Goal: Transaction & Acquisition: Purchase product/service

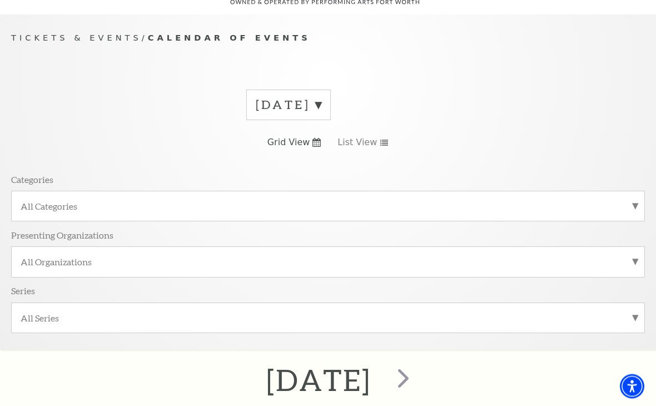
scroll to position [99, 0]
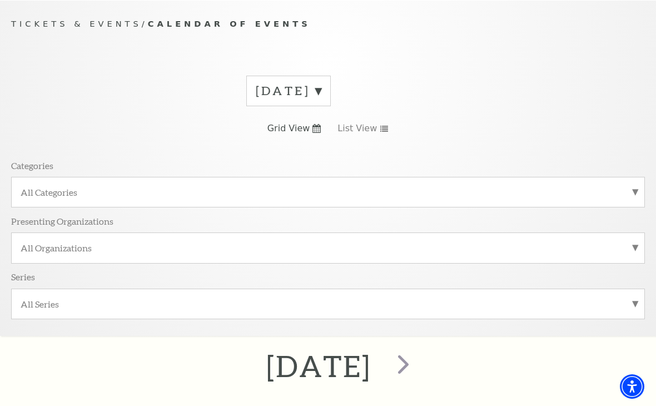
click at [321, 90] on label "August 2025" at bounding box center [289, 90] width 66 height 17
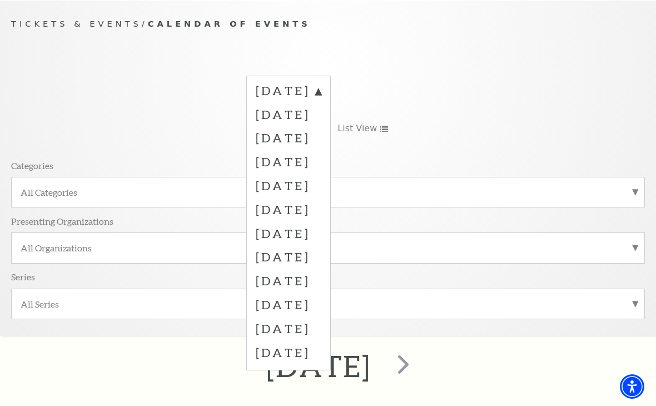
click at [321, 167] on label "November 2025" at bounding box center [289, 162] width 66 height 24
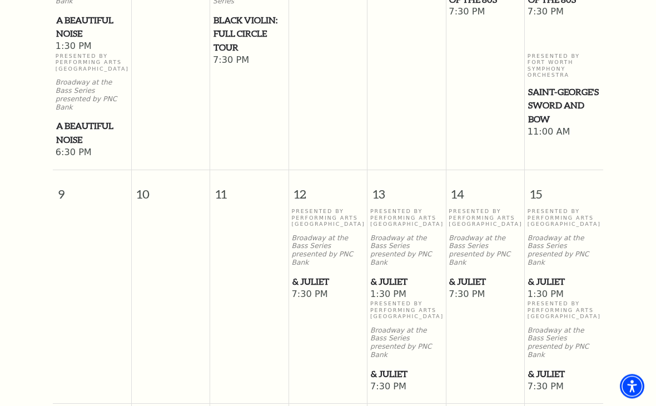
scroll to position [869, 0]
click at [556, 289] on span "1:30 PM" at bounding box center [564, 295] width 73 height 12
click at [567, 208] on p "Presented By Performing Arts Fort Worth" at bounding box center [564, 217] width 73 height 19
click at [549, 289] on span "1:30 PM" at bounding box center [564, 295] width 73 height 12
click at [548, 301] on p "Presented By Performing Arts Fort Worth" at bounding box center [564, 310] width 73 height 19
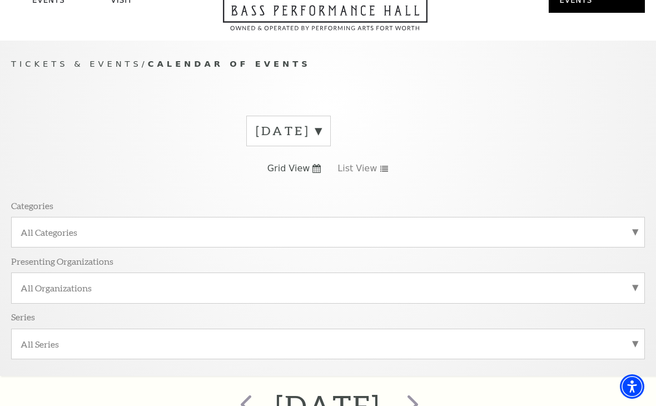
scroll to position [58, 0]
click at [115, 317] on link "Mobile Ticketing" at bounding box center [85, 321] width 87 height 9
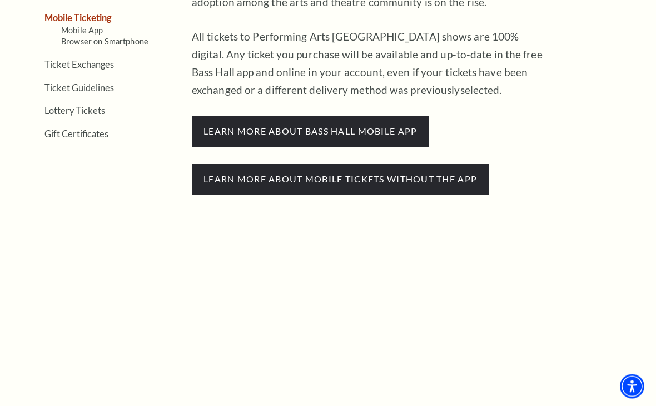
scroll to position [378, 0]
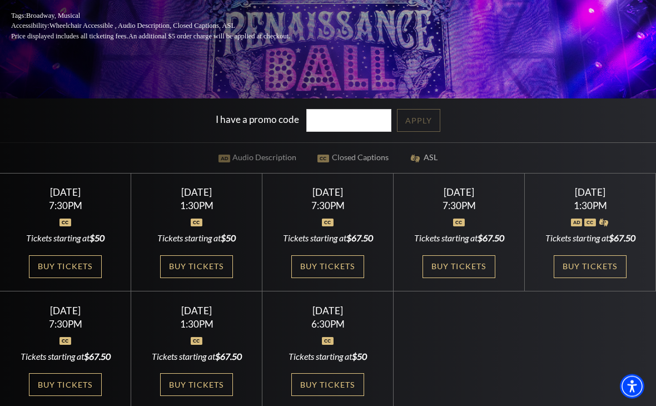
scroll to position [216, 0]
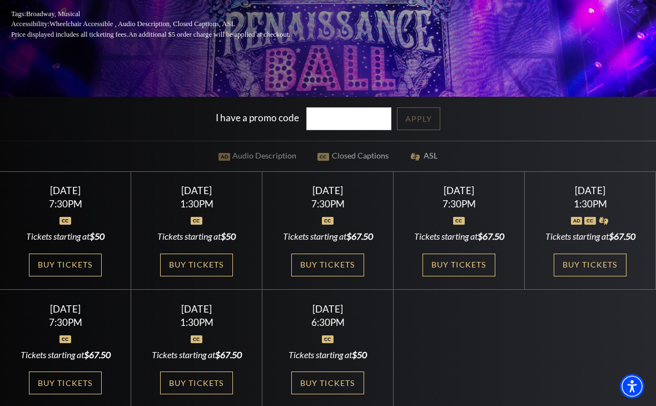
click at [603, 277] on link "Buy Tickets" at bounding box center [590, 265] width 72 height 23
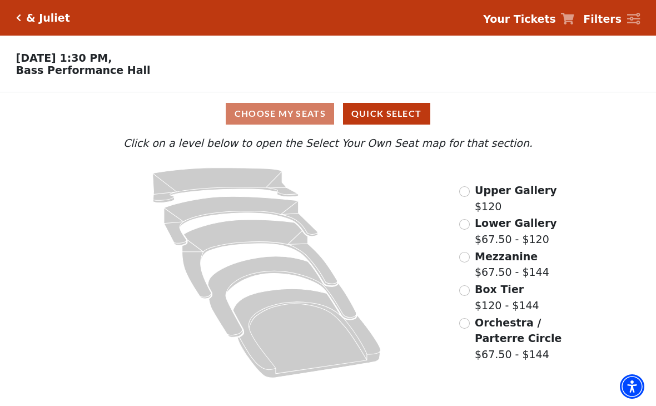
click at [296, 327] on icon "Orchestra / Parterre Circle - Seats Available: 33" at bounding box center [306, 333] width 147 height 89
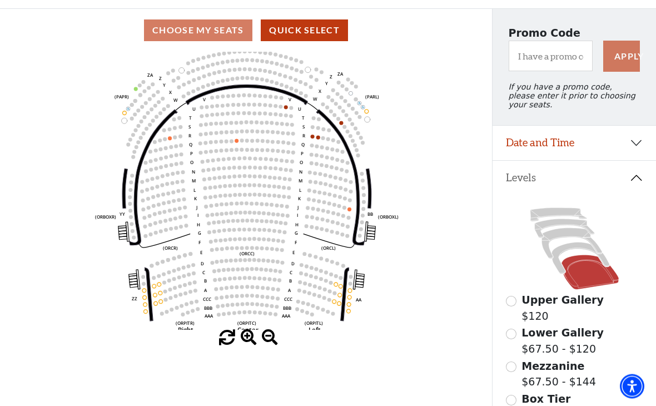
scroll to position [83, 0]
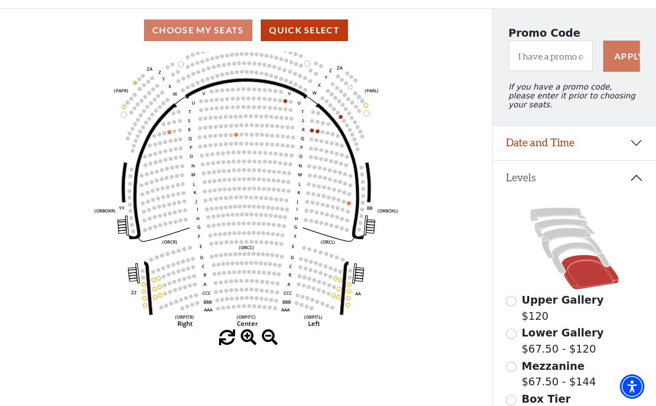
click at [634, 149] on button "Date and Time" at bounding box center [573, 143] width 163 height 34
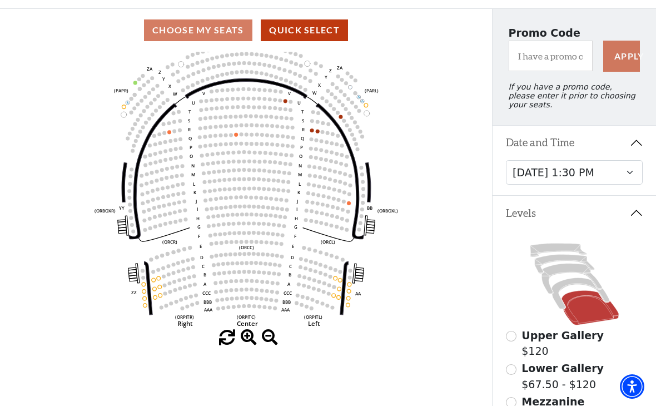
click at [575, 285] on icon at bounding box center [580, 293] width 58 height 31
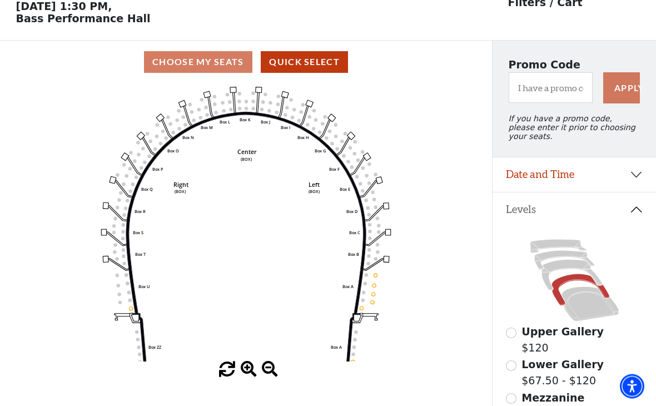
scroll to position [52, 0]
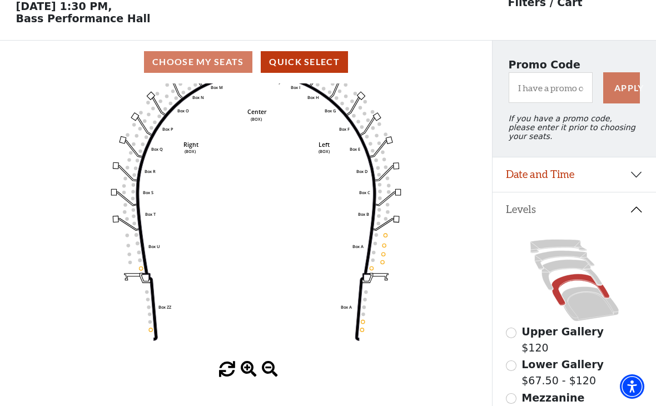
click at [574, 268] on icon at bounding box center [571, 275] width 60 height 31
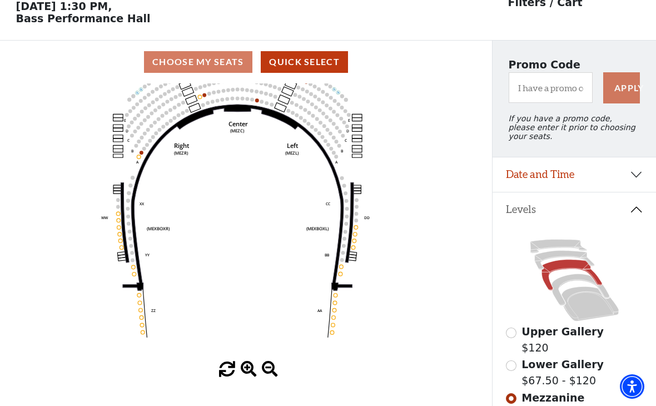
click at [569, 257] on icon at bounding box center [563, 260] width 59 height 19
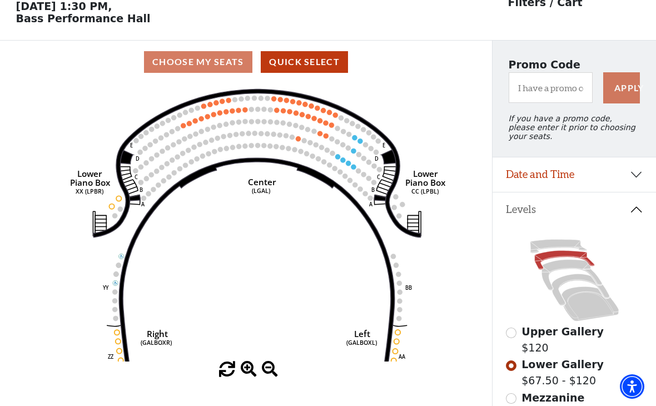
click at [569, 247] on icon at bounding box center [558, 246] width 57 height 13
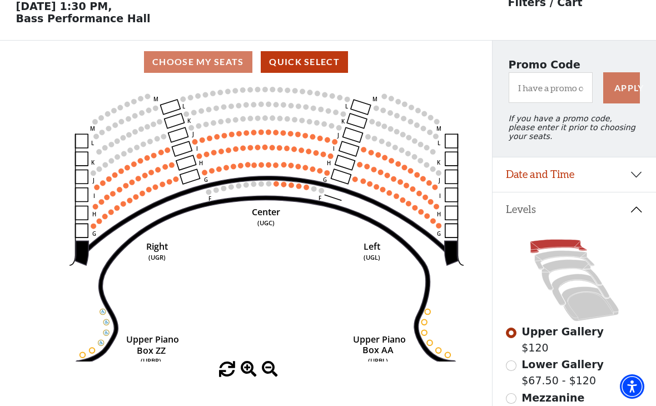
click at [289, 187] on circle at bounding box center [291, 185] width 6 height 6
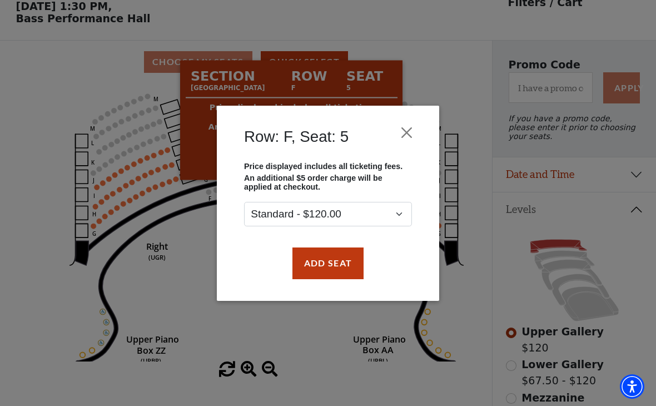
click at [341, 268] on button "Add Seat" at bounding box center [327, 262] width 71 height 31
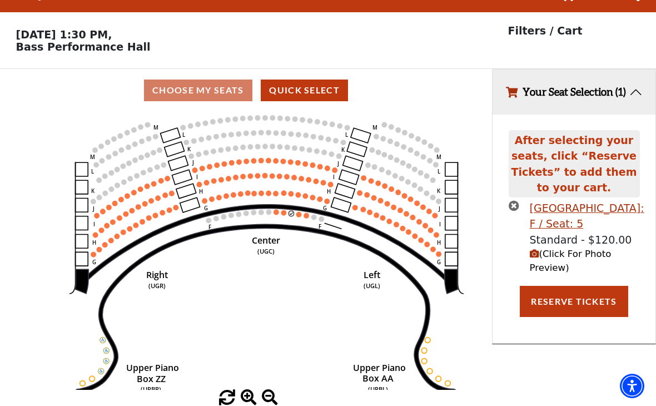
click at [288, 205] on icon at bounding box center [267, 244] width 366 height 78
click at [291, 211] on circle at bounding box center [291, 214] width 6 height 6
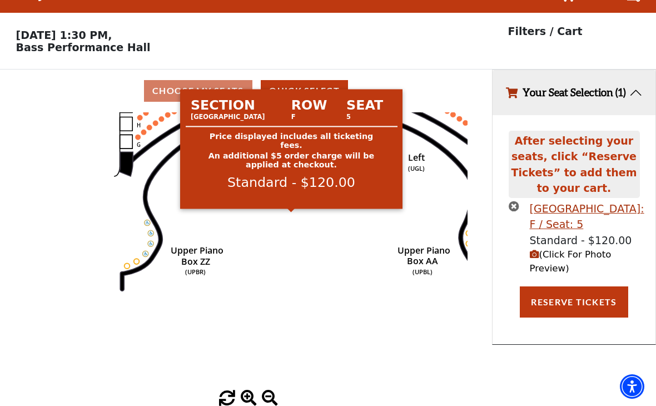
click at [407, 269] on icon "Center (UGC) Right (UGR) Left (UGL) Upper Piano Box ZZ (UPBR) Upper Piano Box A…" at bounding box center [245, 251] width 443 height 278
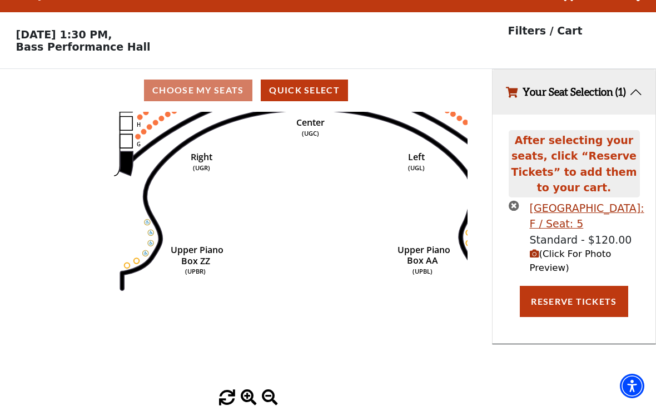
click at [585, 249] on span "(Click For Photo Preview)" at bounding box center [571, 261] width 82 height 24
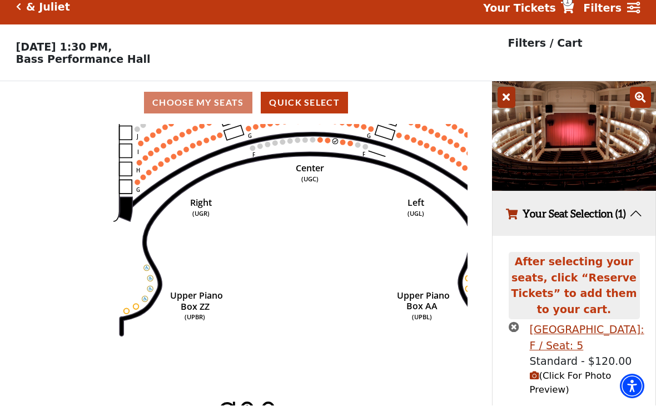
scroll to position [11, 0]
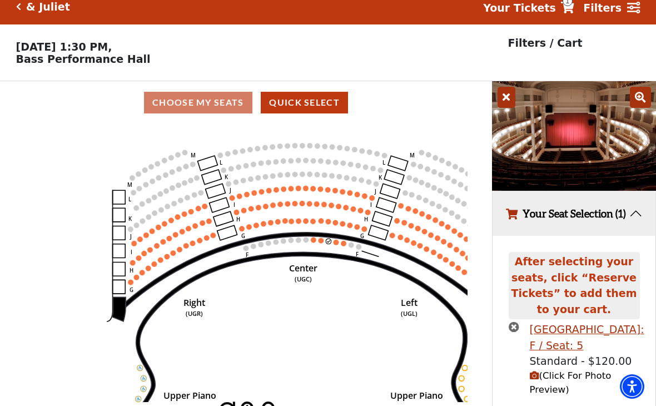
click at [320, 223] on circle at bounding box center [322, 221] width 6 height 6
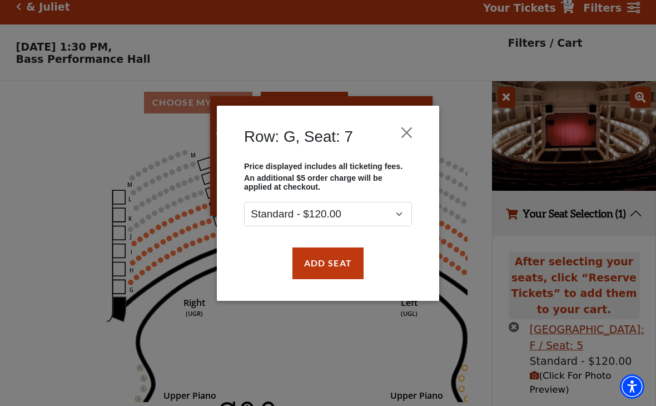
click at [425, 128] on div "Row: G, Seat: 7 Price displayed includes all ticketing fees. An additional $5 o…" at bounding box center [328, 203] width 222 height 195
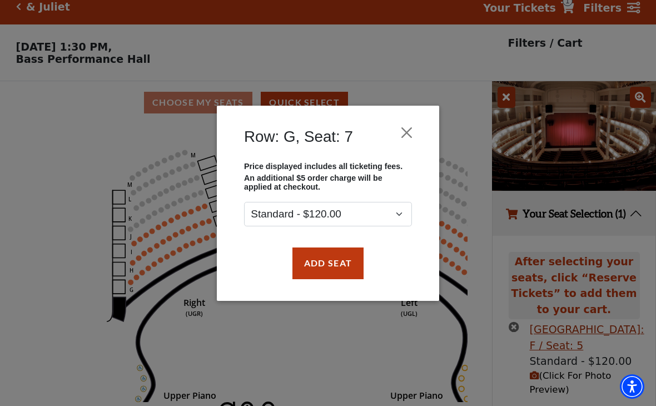
click at [417, 128] on button "Close" at bounding box center [406, 132] width 21 height 21
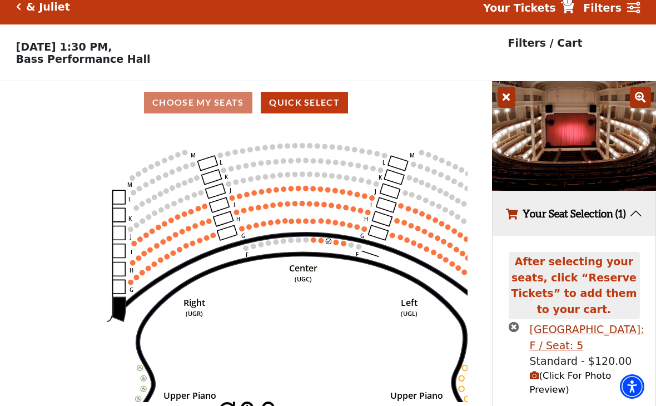
click at [314, 242] on circle at bounding box center [314, 240] width 6 height 6
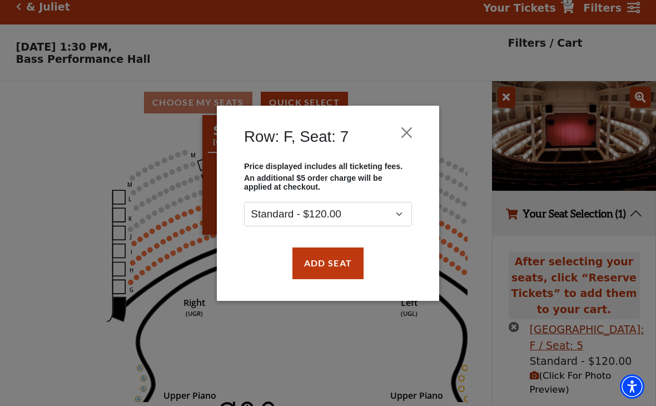
click at [421, 125] on div "Row: F, Seat: 7" at bounding box center [327, 139] width 189 height 45
click at [408, 131] on button "Close" at bounding box center [406, 132] width 21 height 21
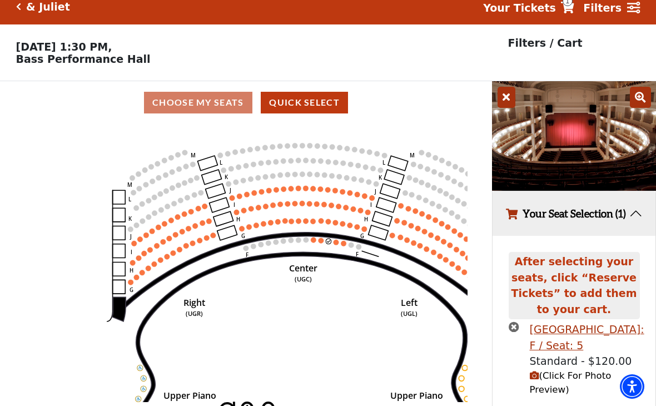
click at [343, 192] on circle at bounding box center [343, 192] width 6 height 6
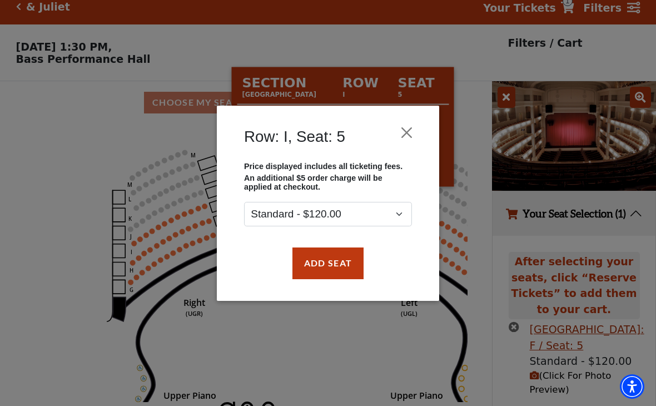
click at [406, 135] on button "Close" at bounding box center [406, 132] width 21 height 21
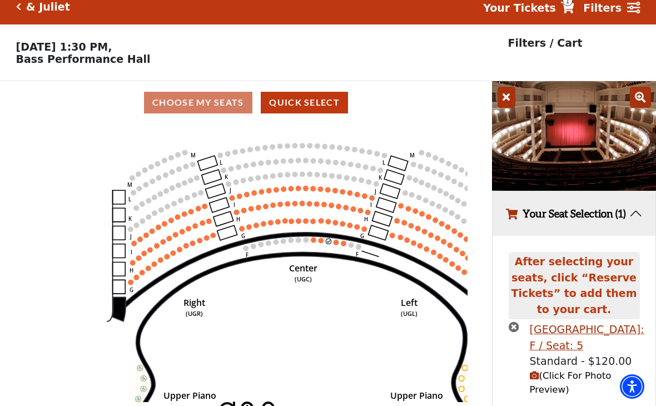
click at [413, 246] on circle at bounding box center [414, 243] width 6 height 6
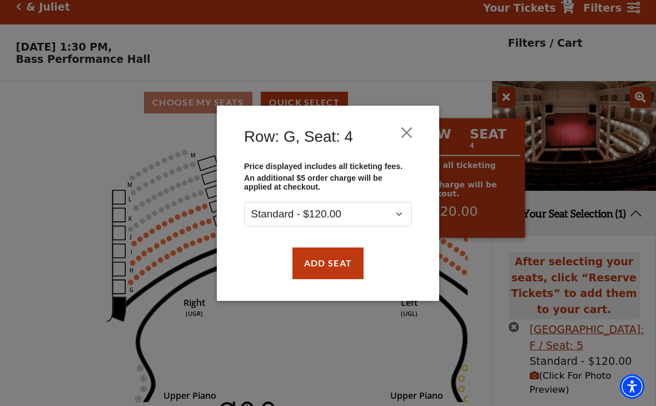
click at [416, 122] on button "Close" at bounding box center [406, 132] width 21 height 21
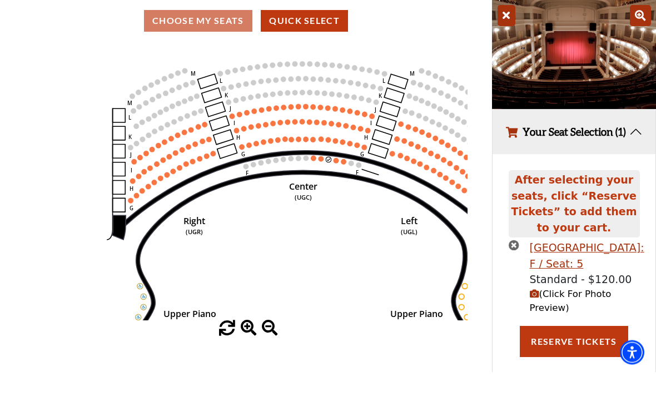
scroll to position [58, 0]
